Goal: Navigation & Orientation: Go to known website

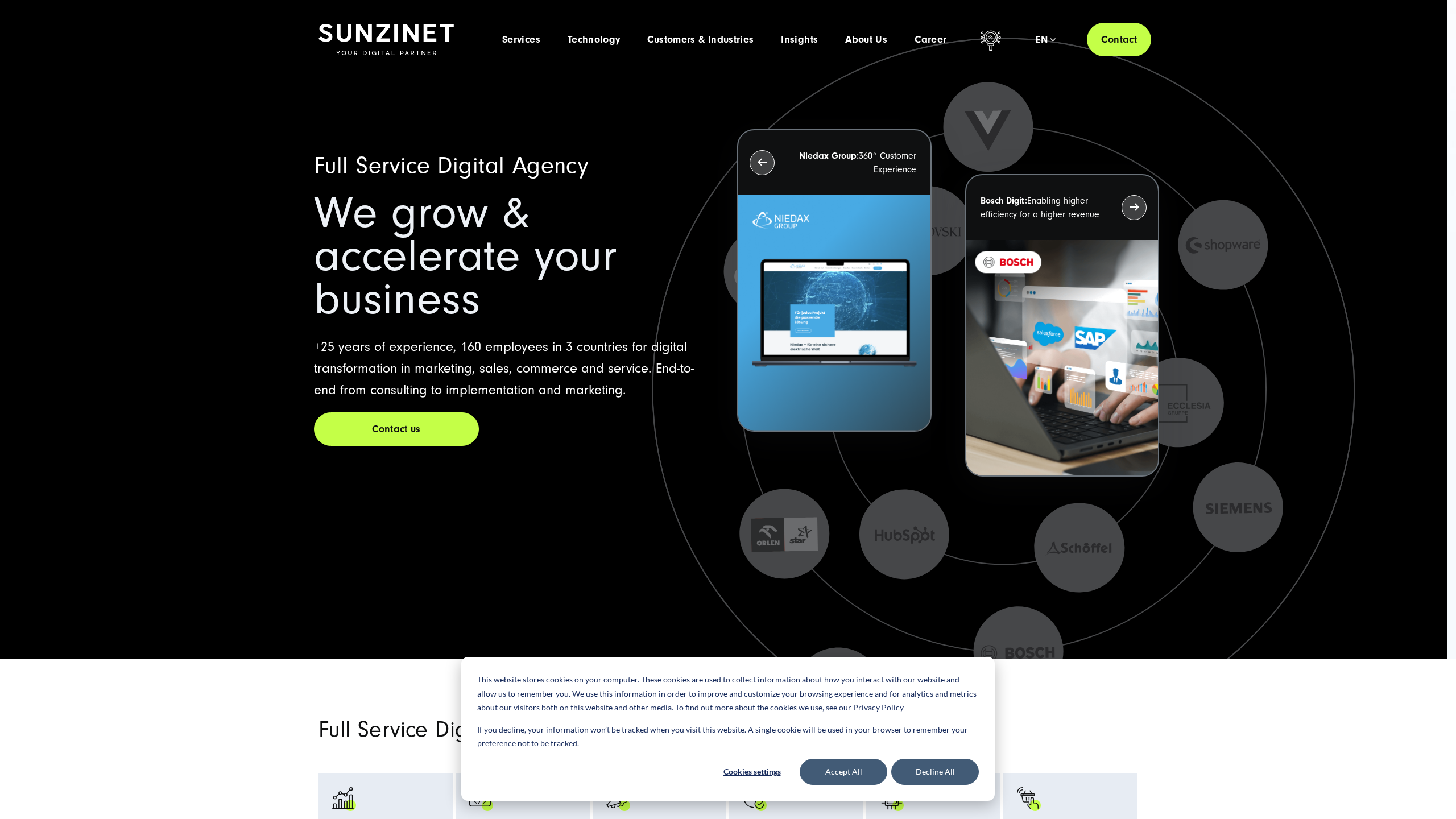
scroll to position [12894, 0]
